Goal: Use online tool/utility: Use online tool/utility

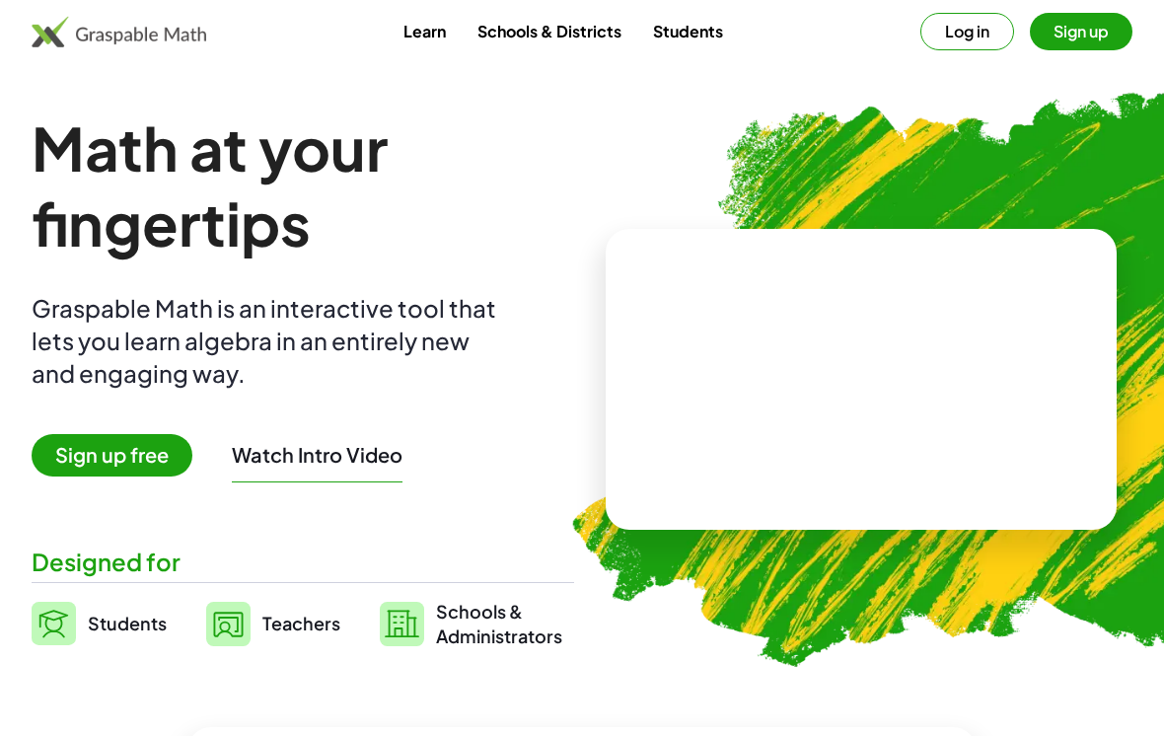
scroll to position [1, 0]
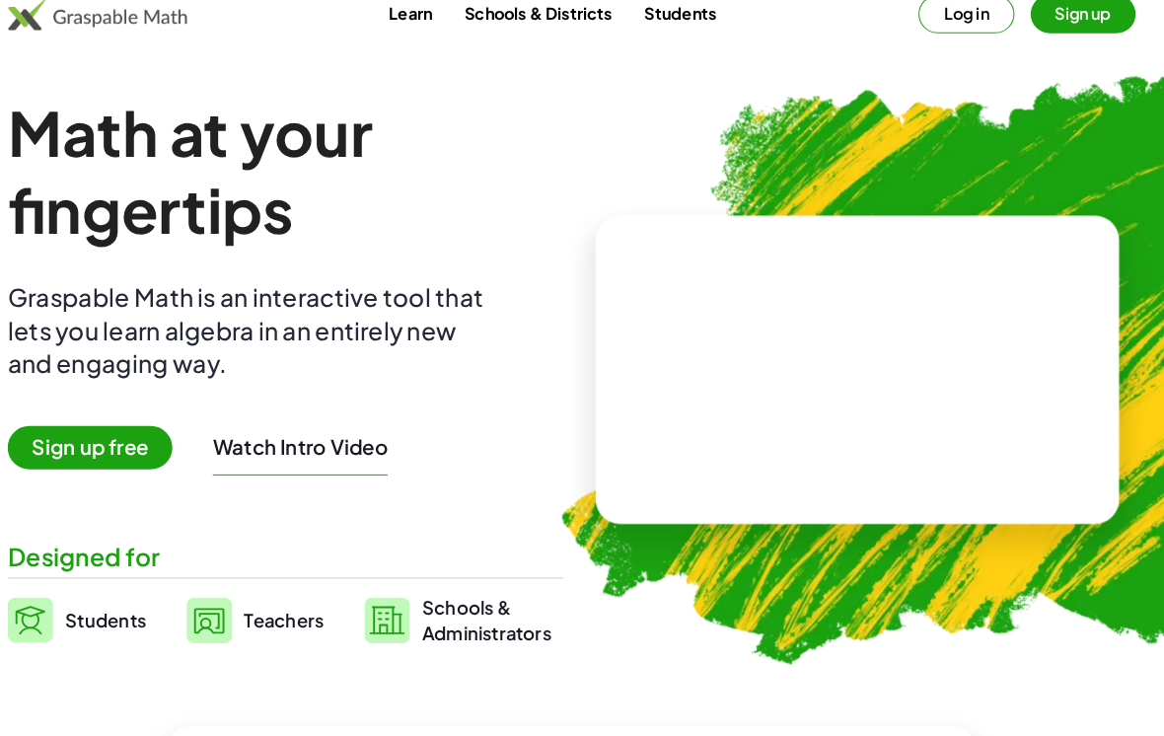
click at [281, 611] on span "Teachers" at bounding box center [301, 622] width 78 height 23
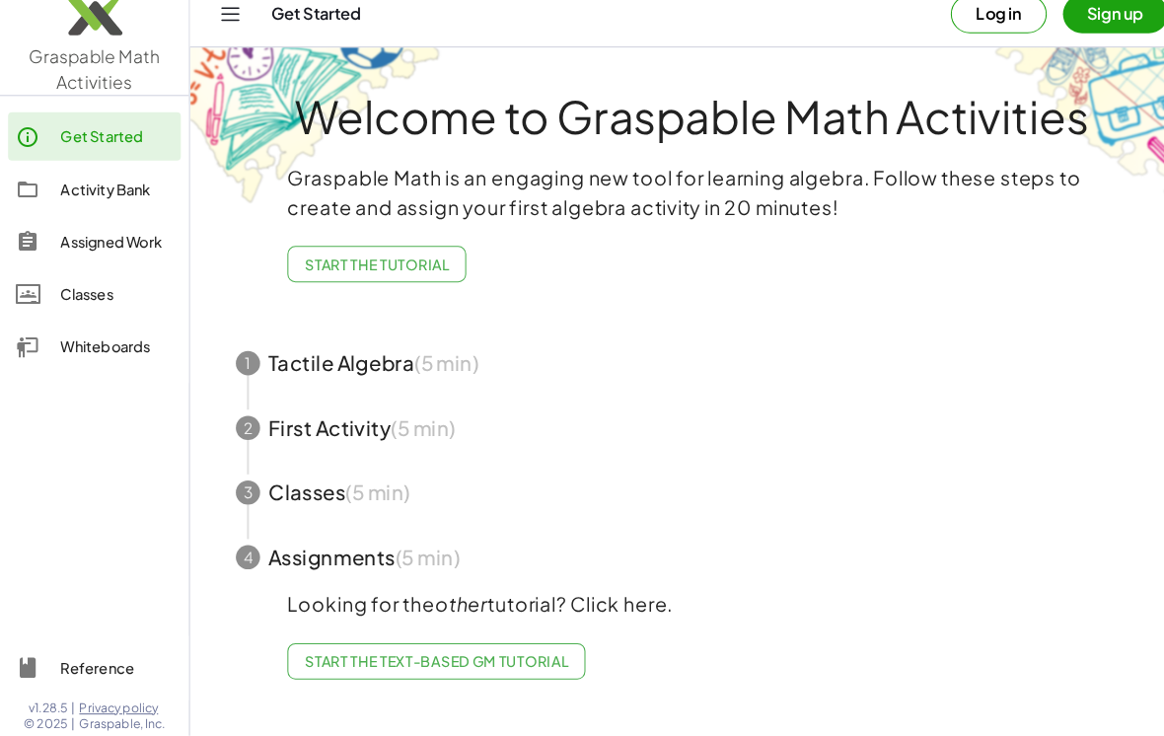
click at [99, 344] on div "Whiteboards" at bounding box center [114, 356] width 110 height 24
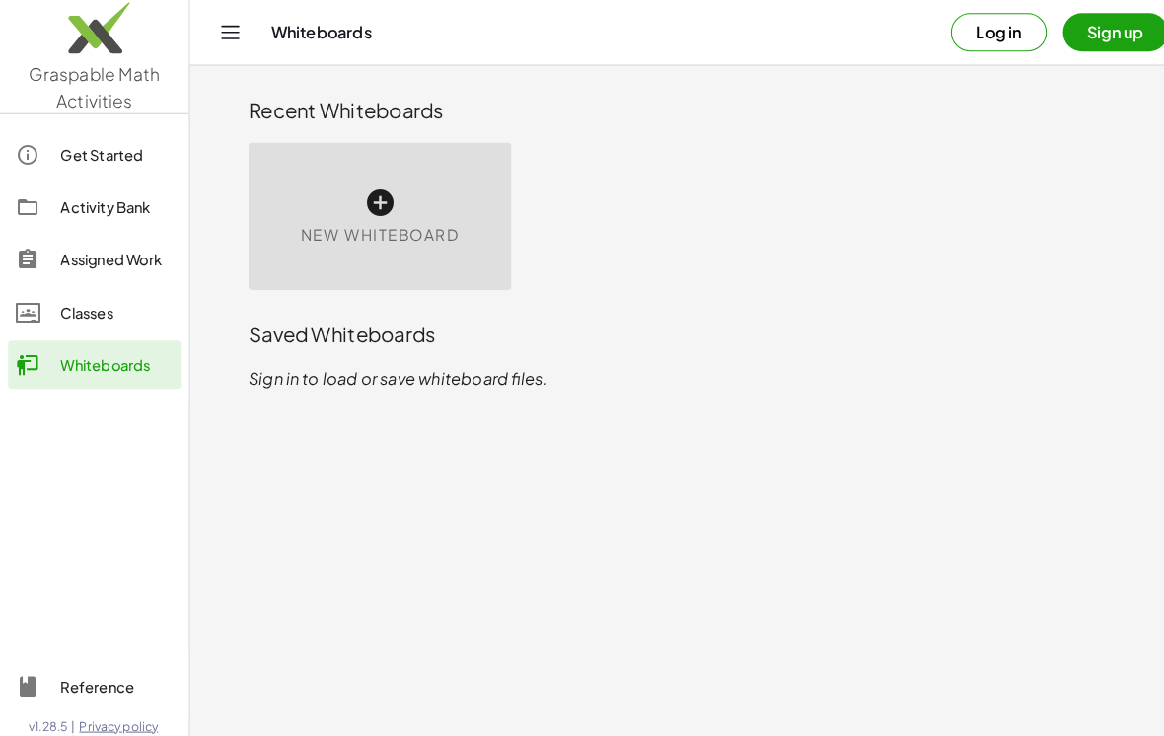
click at [368, 231] on span "New Whiteboard" at bounding box center [370, 229] width 155 height 23
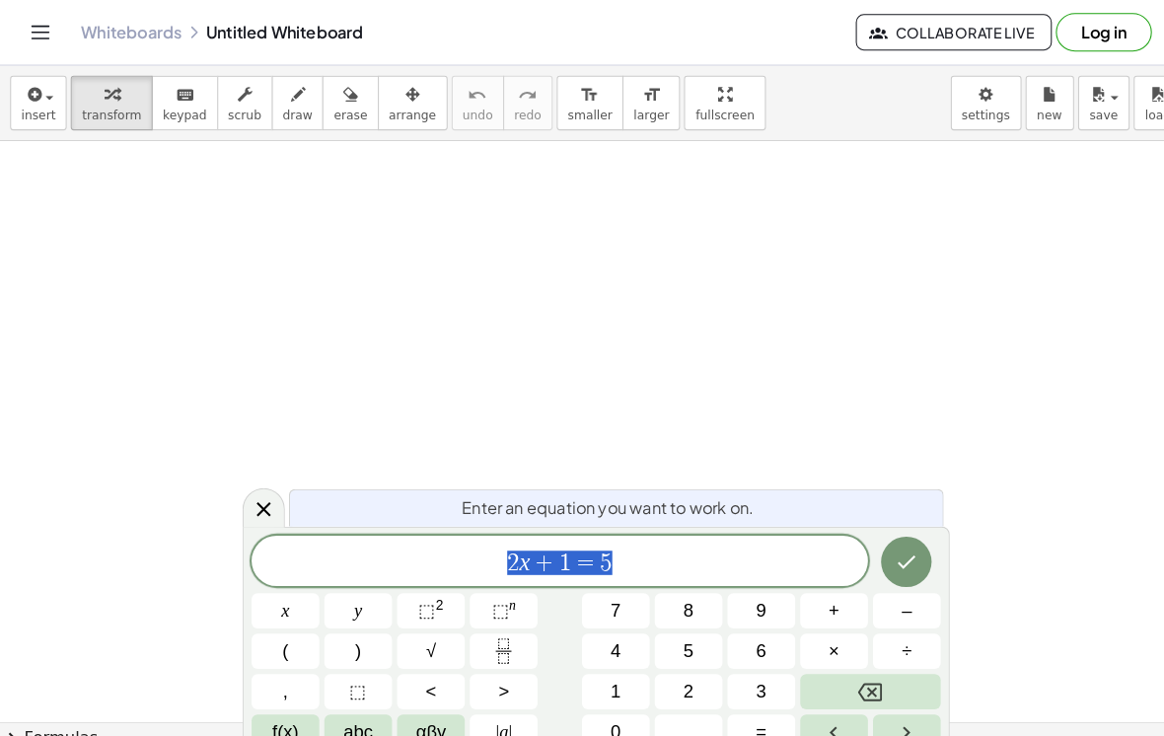
click at [883, 556] on icon "Done" at bounding box center [885, 549] width 24 height 24
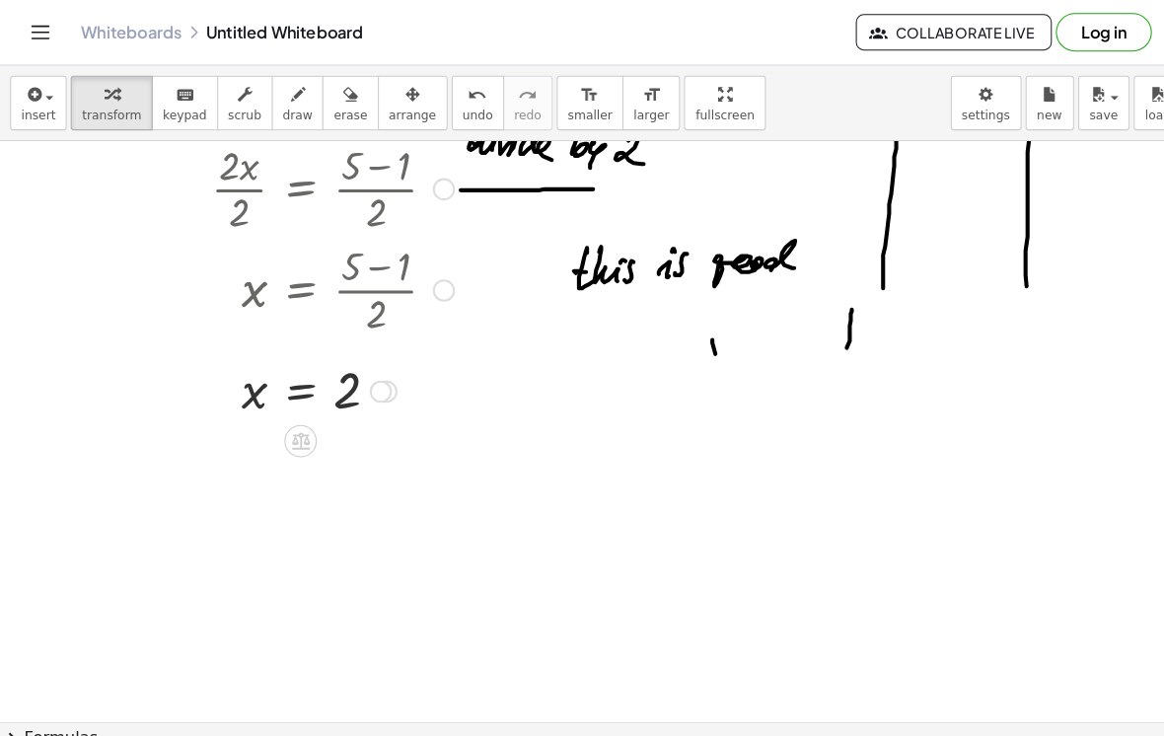
scroll to position [273, 0]
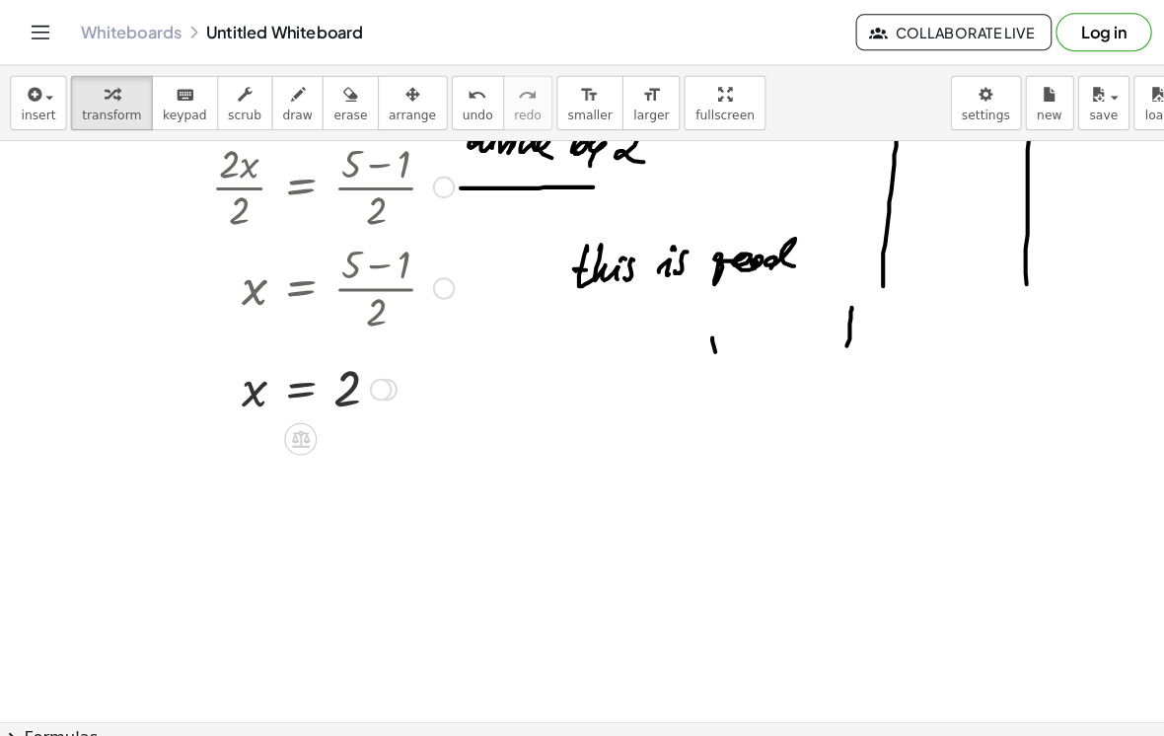
click at [291, 435] on icon at bounding box center [294, 428] width 18 height 17
click at [259, 428] on span "−" at bounding box center [255, 428] width 12 height 29
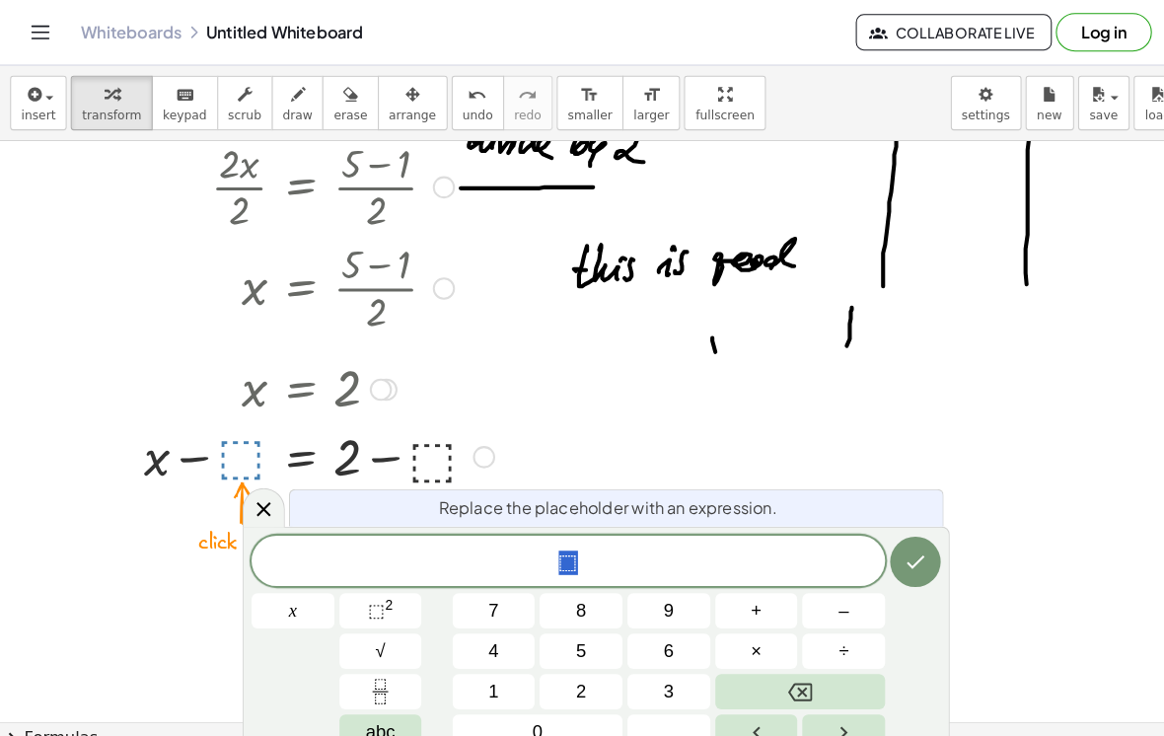
click at [498, 673] on button "1" at bounding box center [482, 675] width 81 height 35
click at [876, 554] on button "Done" at bounding box center [893, 548] width 49 height 49
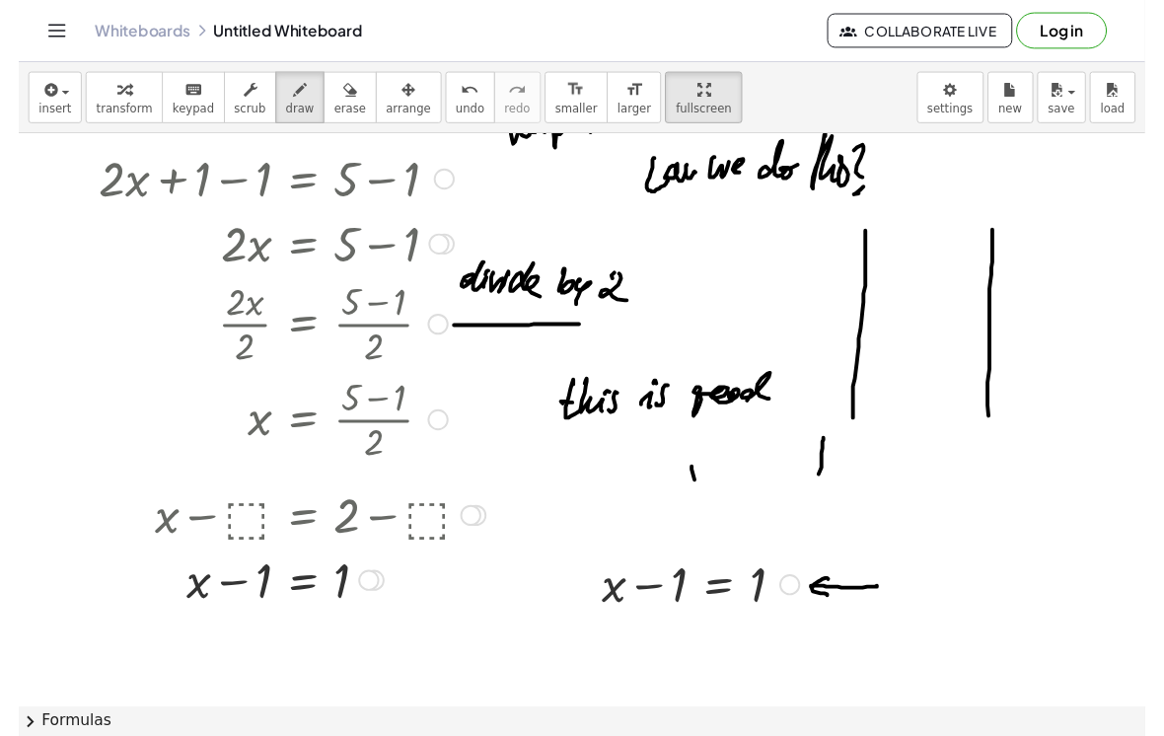
scroll to position [0, 0]
